Goal: Complete application form

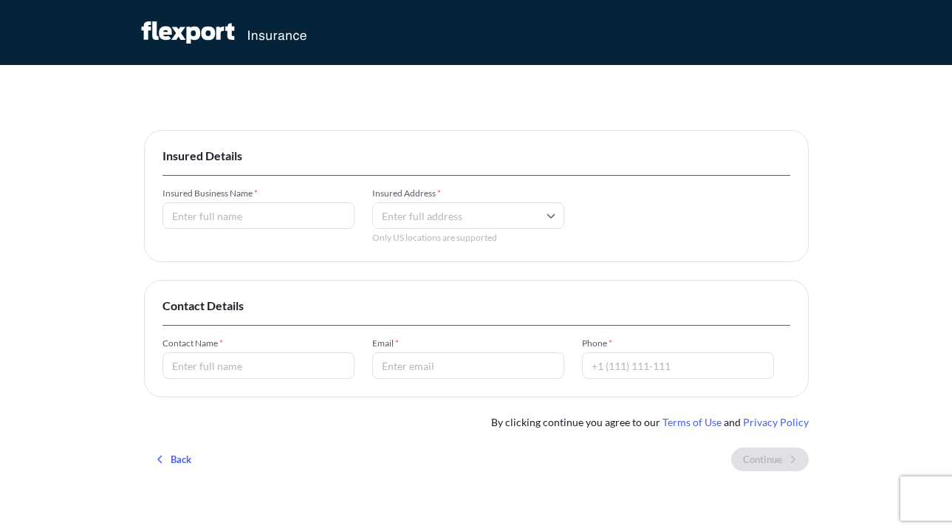
click at [233, 212] on input "Insured Business Name *" at bounding box center [259, 215] width 192 height 27
type input "[PERSON_NAME] Technologies"
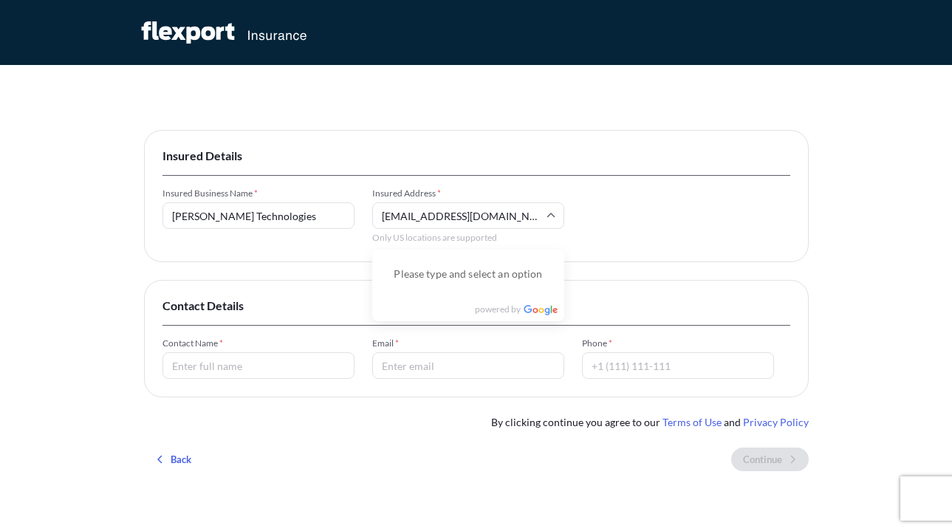
type input "[EMAIL_ADDRESS][DOMAIN_NAME]"
click at [227, 372] on input "Contact Name *" at bounding box center [259, 365] width 192 height 27
type input "[PERSON_NAME]"
type input "t"
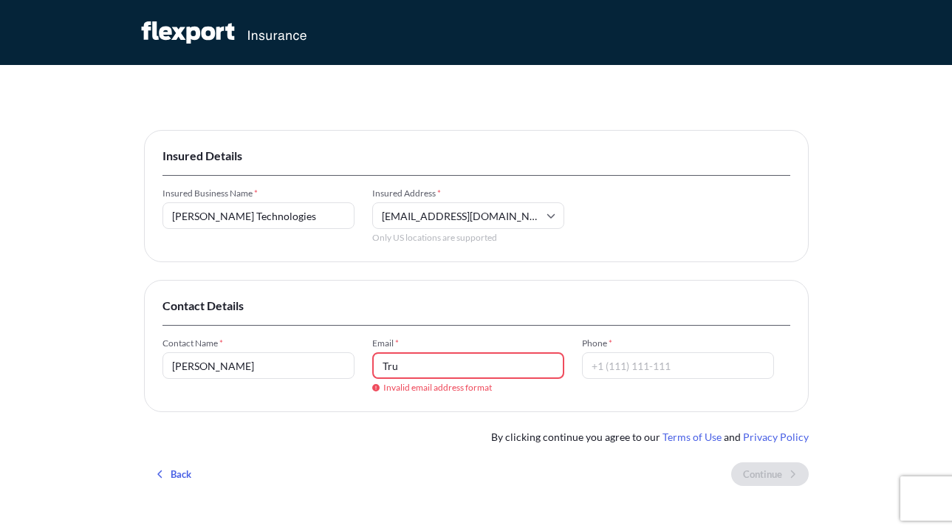
type input "Tru"
click at [246, 357] on input "[PERSON_NAME]" at bounding box center [259, 365] width 192 height 27
type input "[PERSON_NAME]"
type input "[EMAIL_ADDRESS][DOMAIN_NAME]"
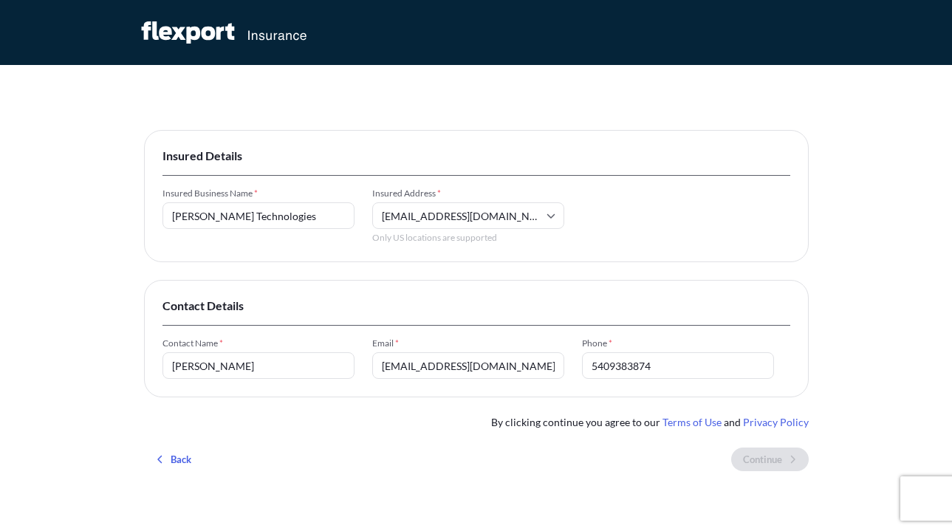
click at [563, 398] on div "Insured Details Insured Business Name * [PERSON_NAME] Technologies Insured Addr…" at bounding box center [476, 306] width 665 height 353
click at [611, 367] on input "5409383874" at bounding box center [678, 365] width 192 height 27
type input "[PHONE_NUMBER]"
click at [484, 337] on div "Contact Details Contact Name * [PERSON_NAME] Email * [EMAIL_ADDRESS][DOMAIN_NAM…" at bounding box center [476, 338] width 665 height 117
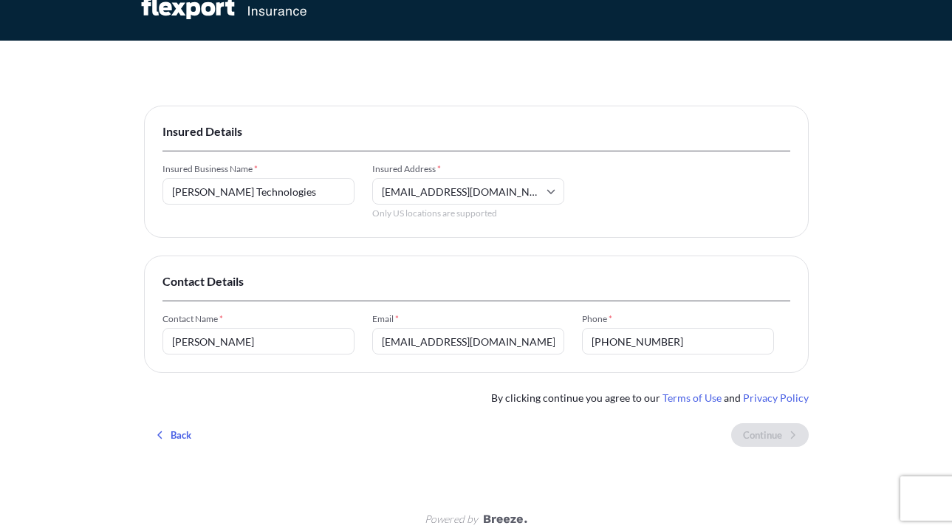
scroll to position [38, 0]
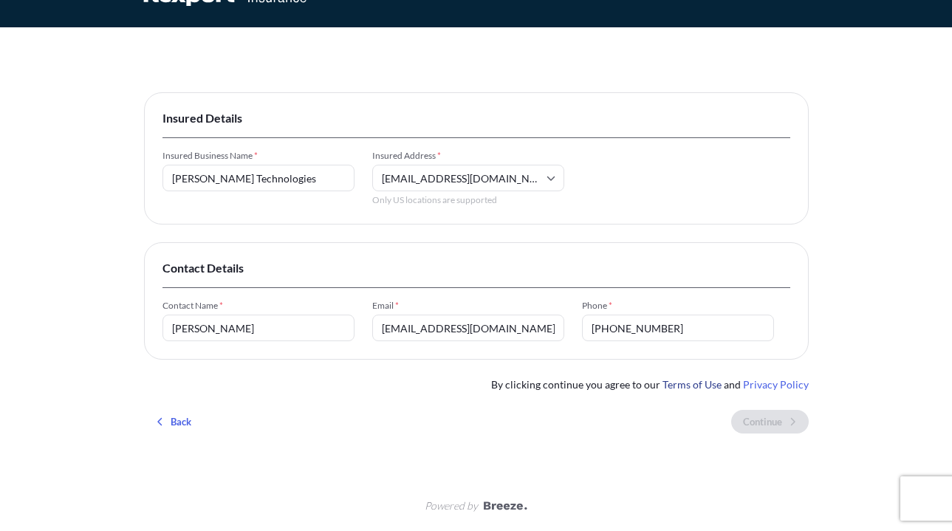
click at [690, 383] on link "Terms of Use" at bounding box center [692, 384] width 59 height 13
click at [787, 385] on link "Privacy Policy" at bounding box center [776, 384] width 66 height 13
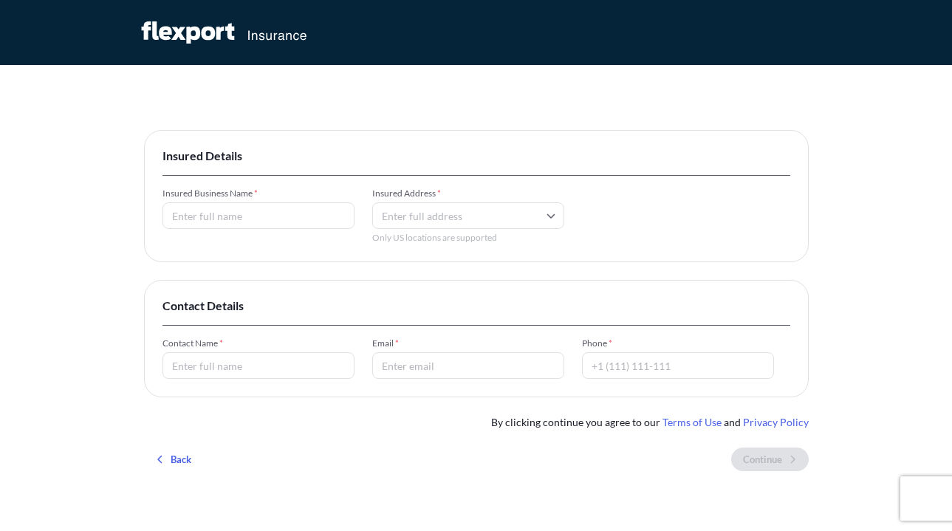
click at [312, 235] on div "Insured Business Name * Insured Address * Only US locations are supported" at bounding box center [477, 216] width 628 height 56
click at [281, 212] on input "Insured Business Name *" at bounding box center [259, 215] width 192 height 27
